Goal: Communication & Community: Participate in discussion

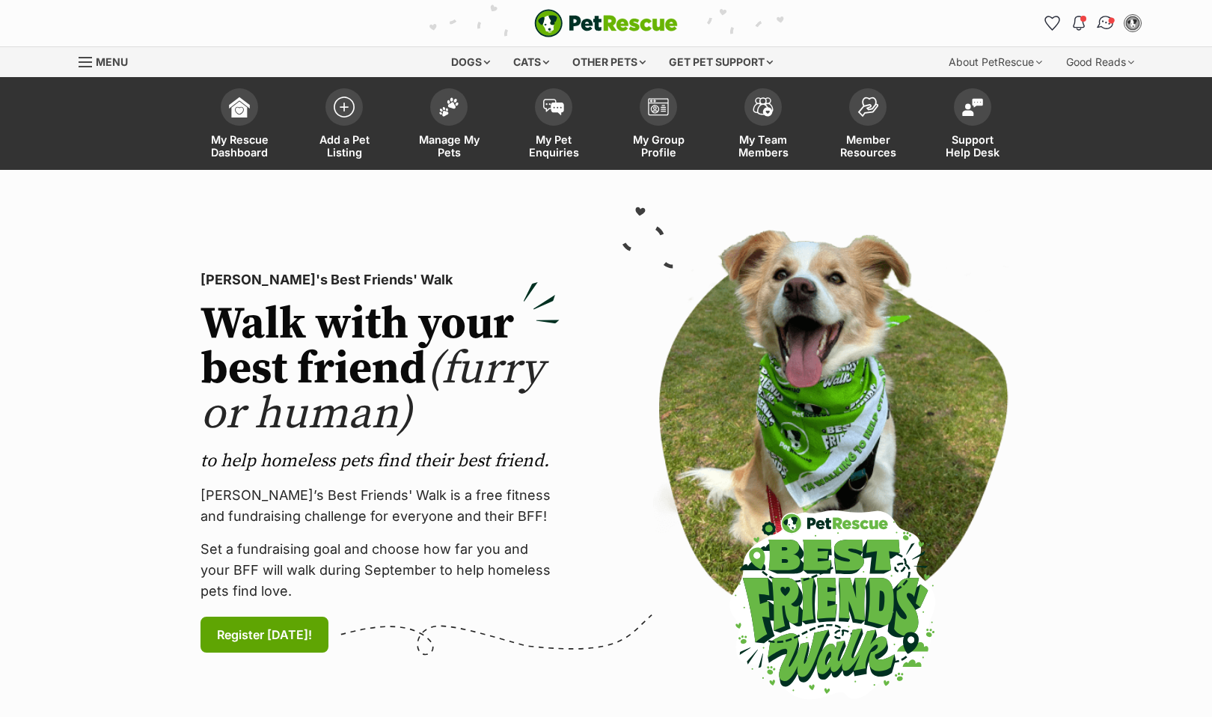
click at [1104, 20] on img "Conversations" at bounding box center [1106, 22] width 20 height 19
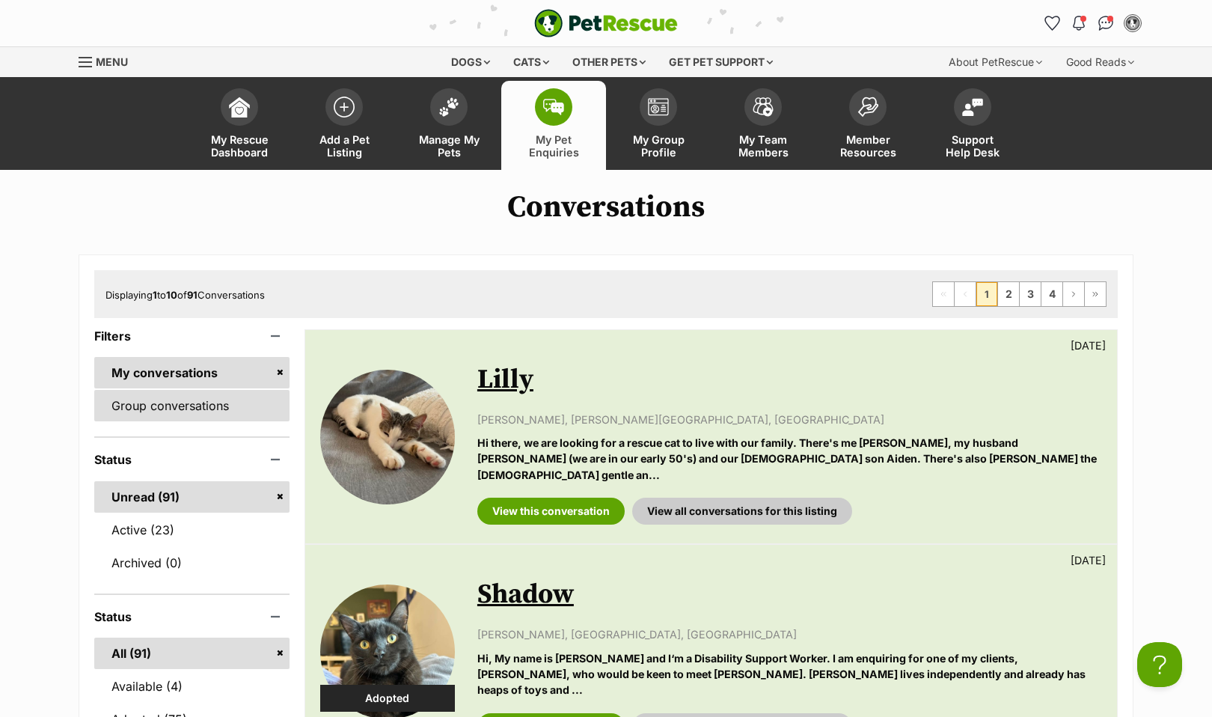
click at [144, 411] on link "Group conversations" at bounding box center [191, 405] width 195 height 31
